Goal: Register for event/course

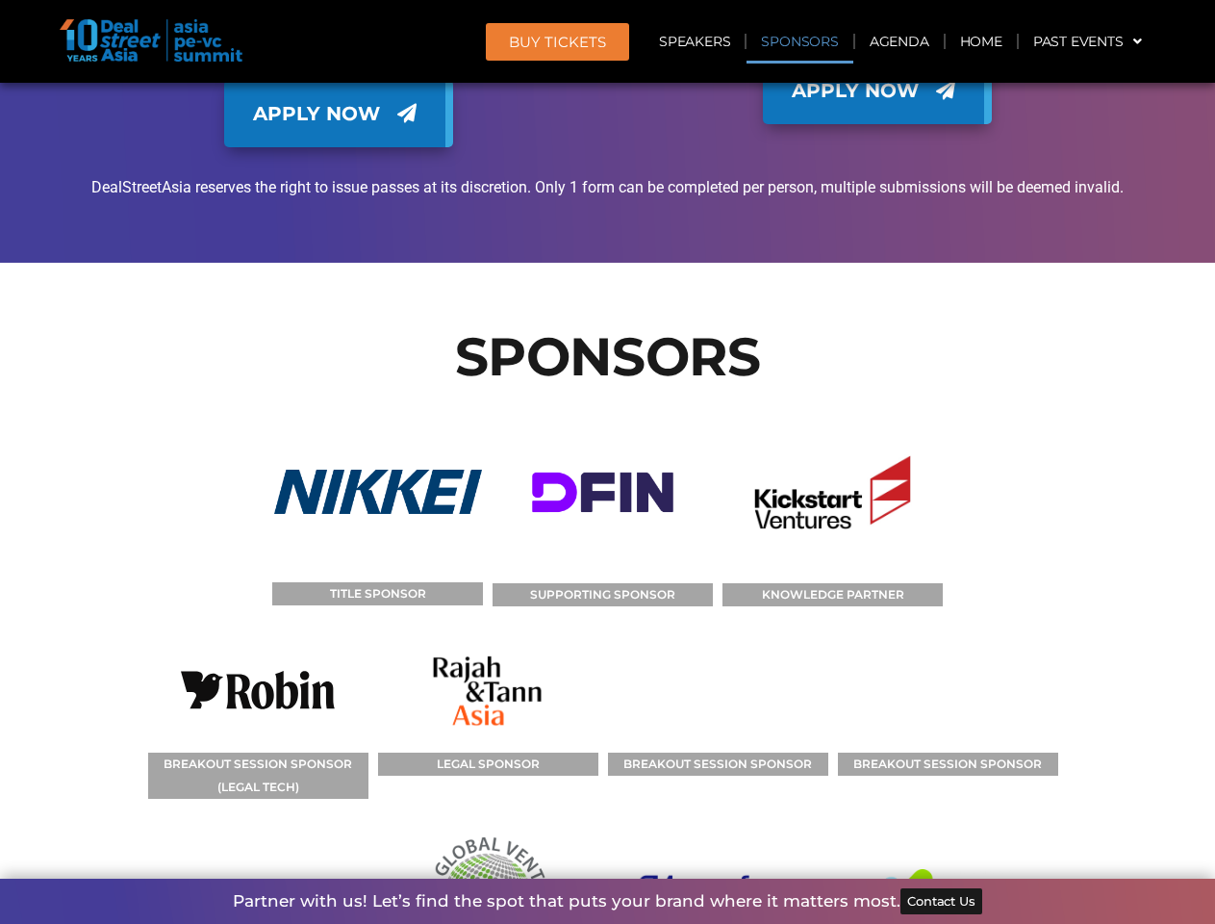
scroll to position [13620, 0]
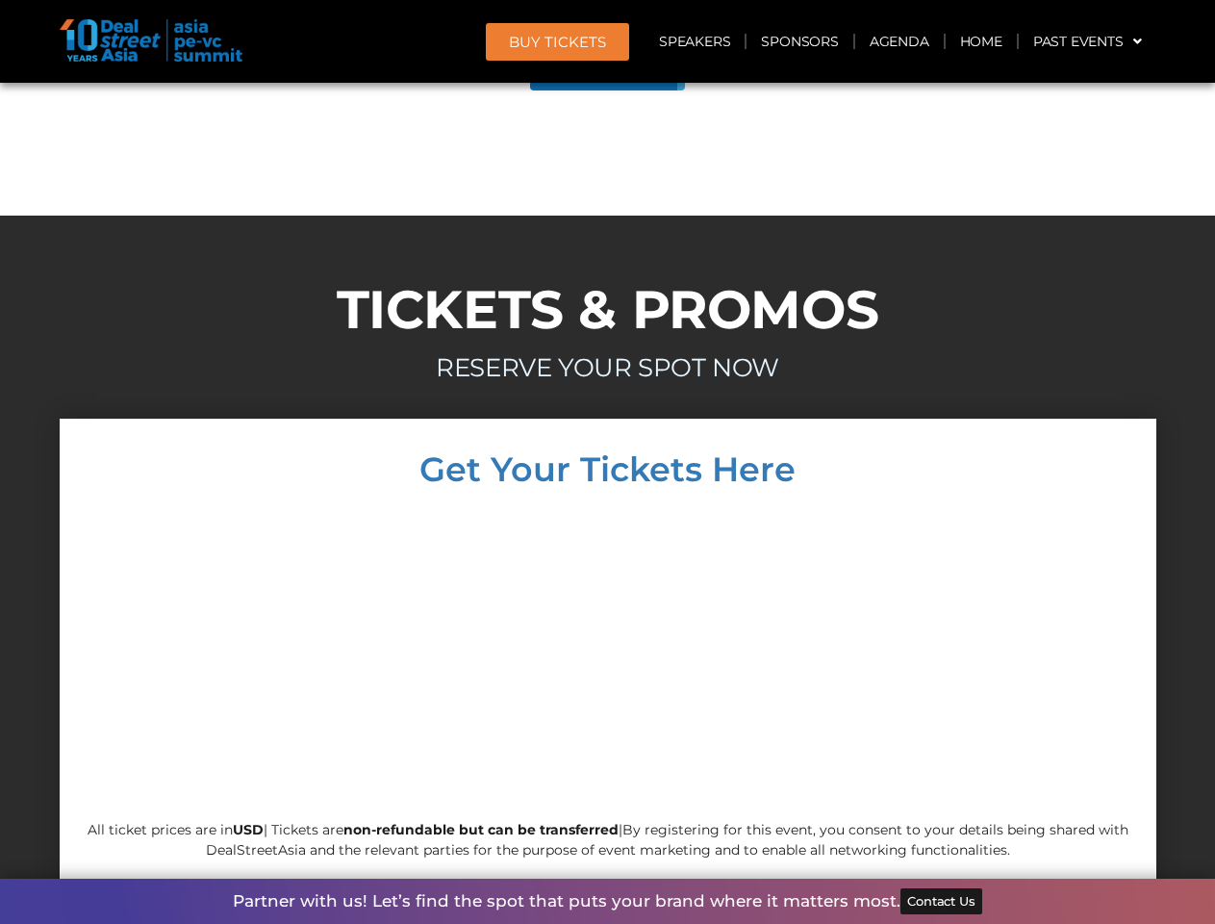
scroll to position [10905, 0]
